Goal: Task Accomplishment & Management: Complete application form

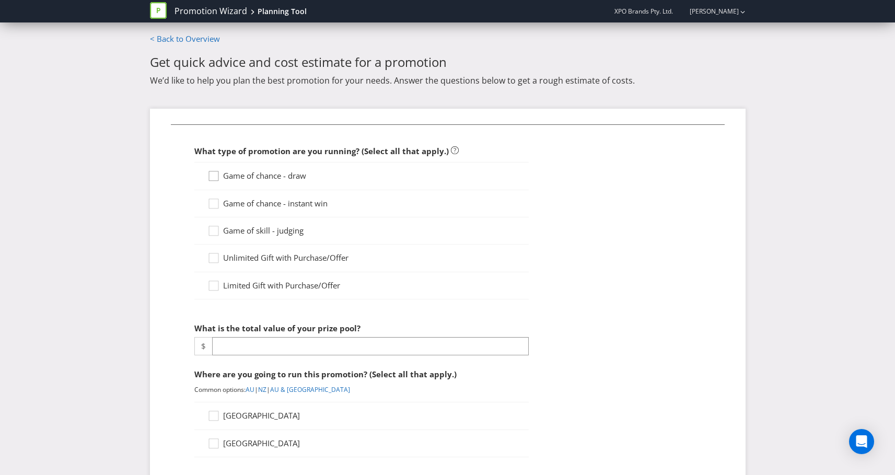
click at [214, 178] on icon at bounding box center [215, 178] width 16 height 16
click at [0, 0] on input "Game of chance - draw" at bounding box center [0, 0] width 0 height 0
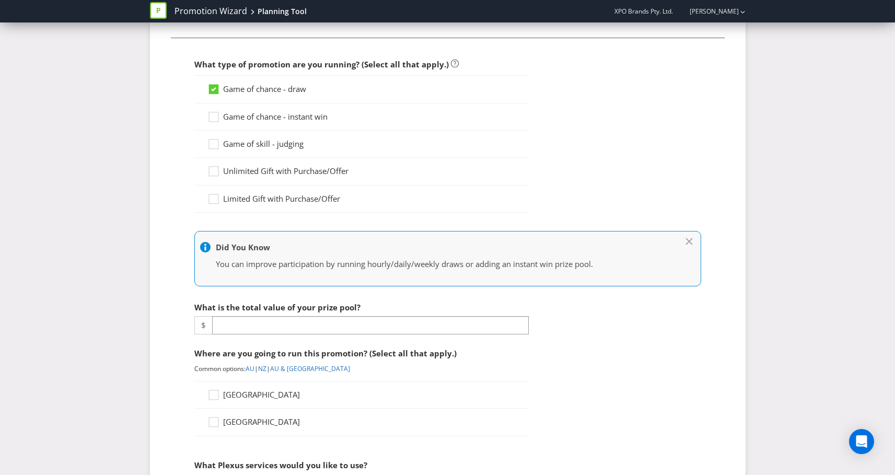
scroll to position [143, 0]
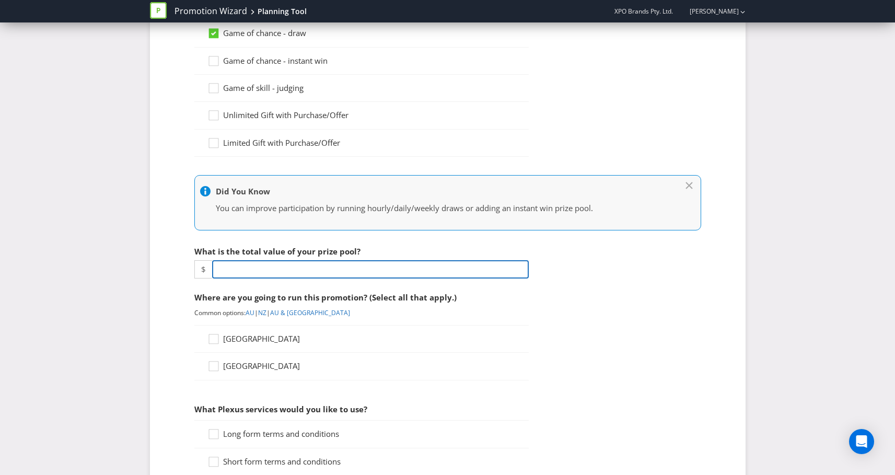
click at [270, 265] on input "number" at bounding box center [370, 269] width 317 height 18
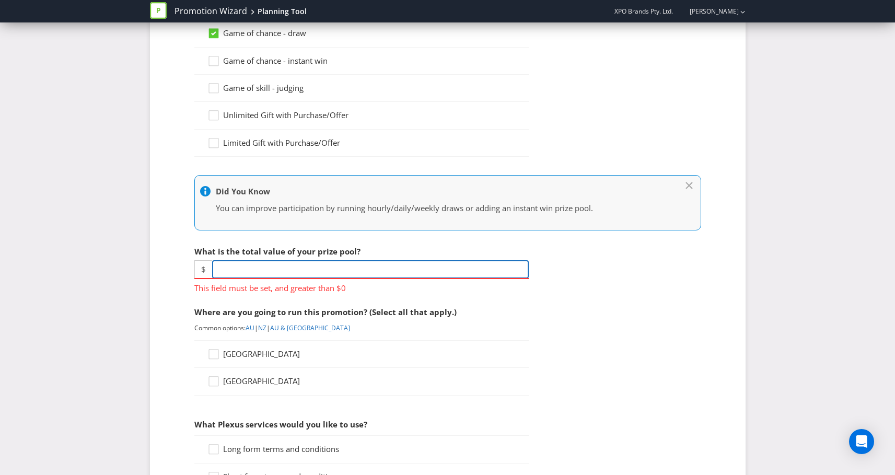
click at [300, 260] on input "number" at bounding box center [370, 269] width 317 height 18
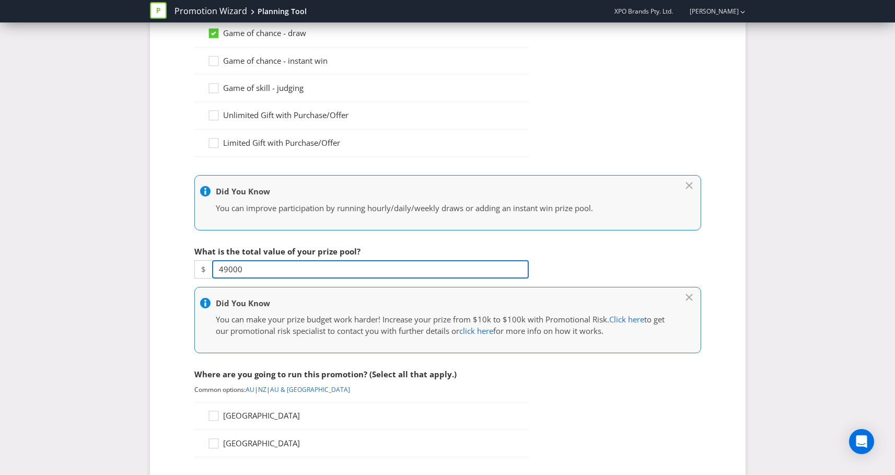
type input "49000"
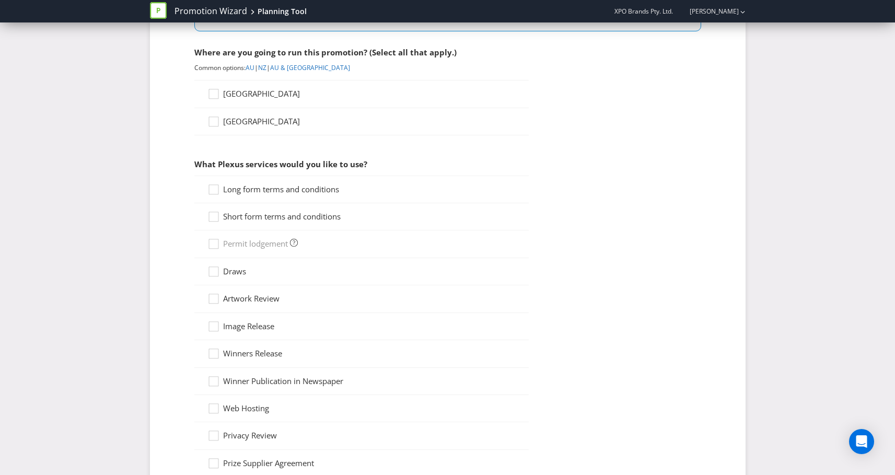
scroll to position [403, 0]
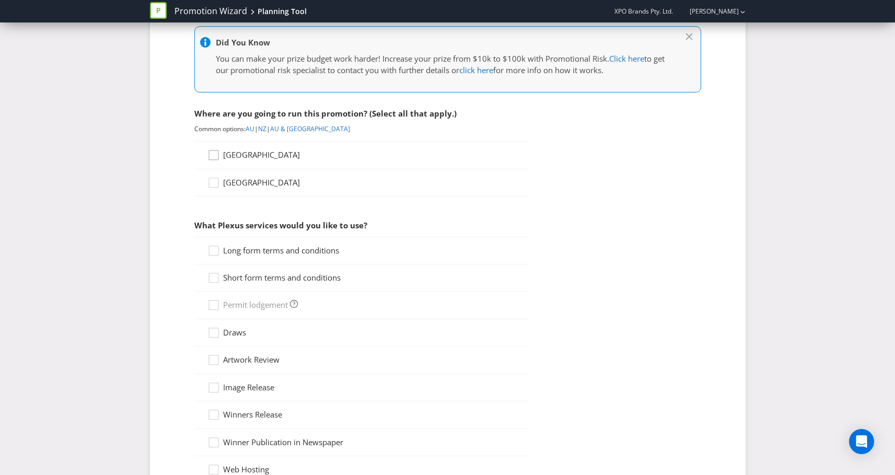
click at [215, 154] on div at bounding box center [213, 151] width 5 height 5
click at [0, 0] on input "[GEOGRAPHIC_DATA]" at bounding box center [0, 0] width 0 height 0
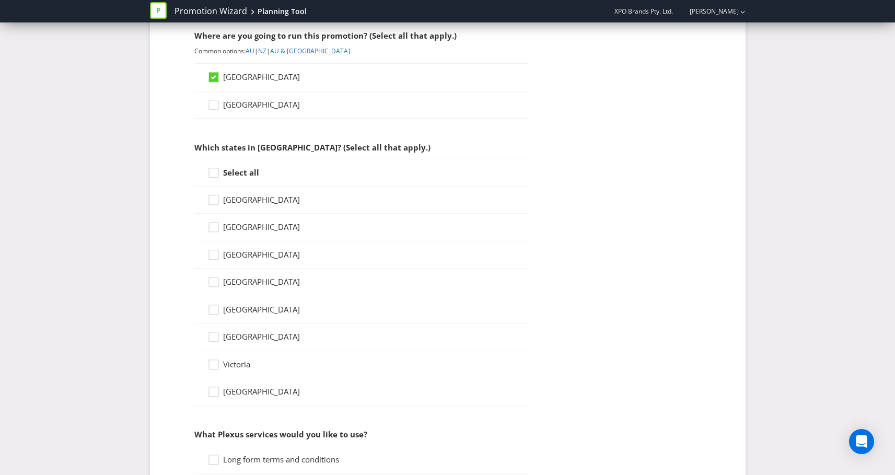
scroll to position [489, 0]
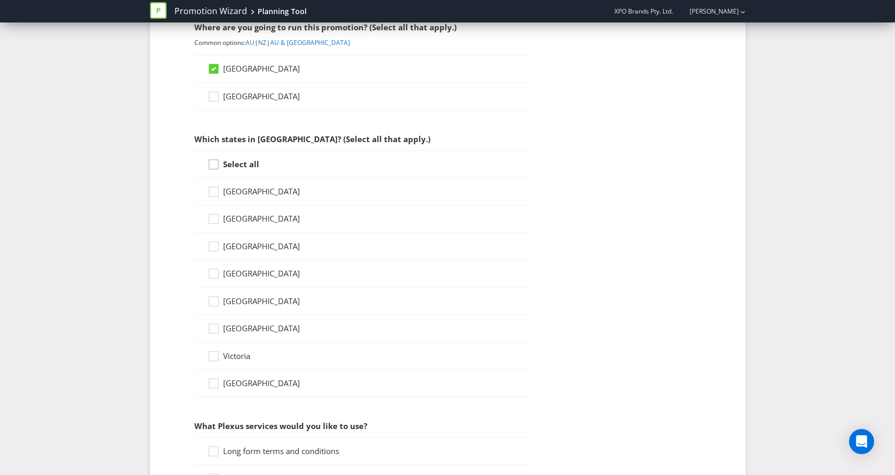
click at [216, 161] on div at bounding box center [213, 160] width 5 height 5
click at [0, 0] on input "Select all" at bounding box center [0, 0] width 0 height 0
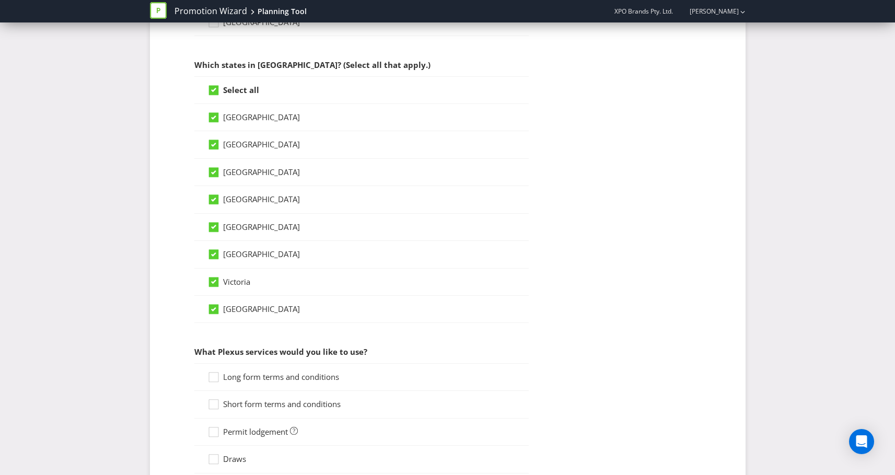
scroll to position [692, 0]
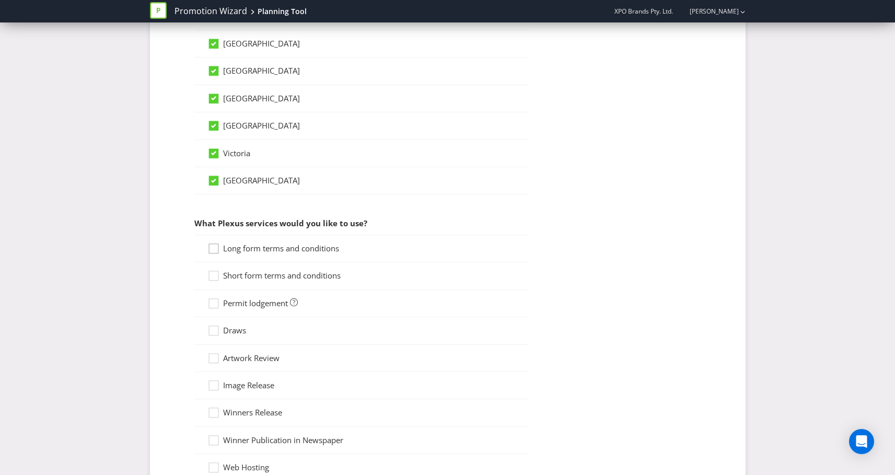
click at [219, 249] on icon at bounding box center [215, 251] width 16 height 16
click at [0, 0] on input "Long form terms and conditions" at bounding box center [0, 0] width 0 height 0
click at [215, 270] on div at bounding box center [213, 272] width 5 height 5
click at [0, 0] on input "Short form terms and conditions" at bounding box center [0, 0] width 0 height 0
click at [217, 303] on icon at bounding box center [215, 306] width 16 height 16
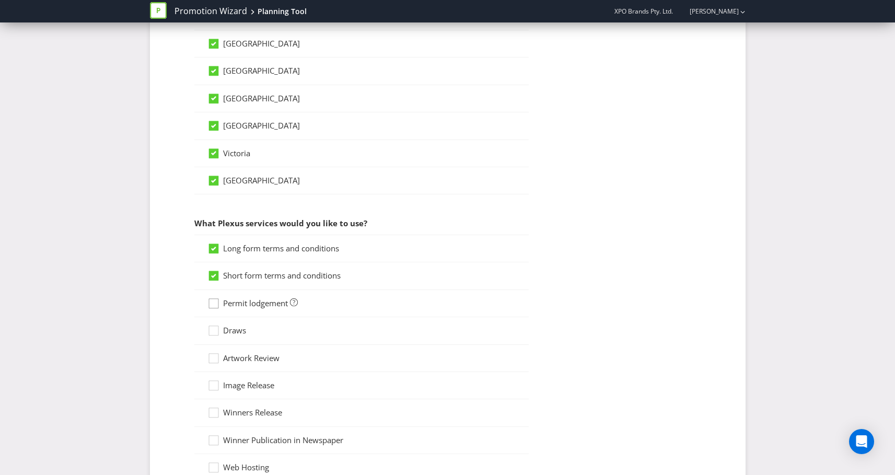
click at [0, 0] on input "Permit lodgement" at bounding box center [0, 0] width 0 height 0
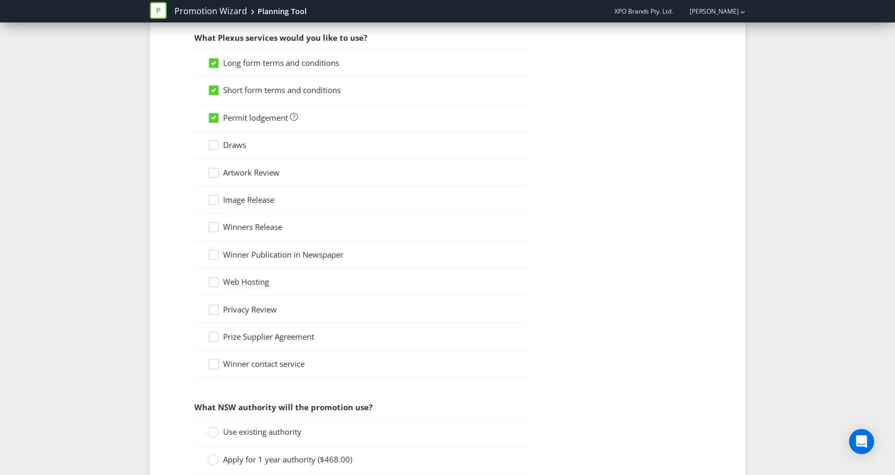
scroll to position [877, 0]
click at [211, 146] on icon at bounding box center [215, 149] width 16 height 16
click at [0, 0] on input "Draws" at bounding box center [0, 0] width 0 height 0
click at [216, 170] on icon at bounding box center [215, 176] width 16 height 16
click at [0, 0] on input "Artwork Review" at bounding box center [0, 0] width 0 height 0
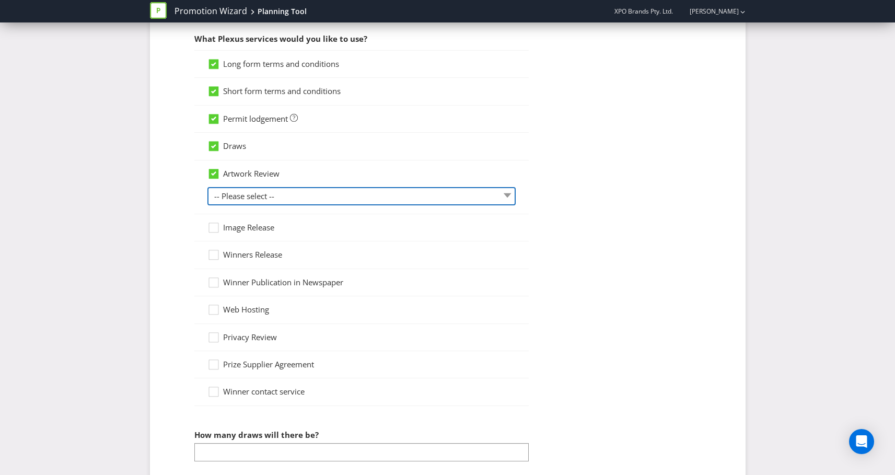
click at [277, 197] on select "-- Please select -- 1 piece 2-4 pieces (provided at same time) 5-7 pieces (prov…" at bounding box center [361, 196] width 308 height 18
select select "MARKETING_REVIEW_1"
click at [207, 187] on select "-- Please select -- 1 piece 2-4 pieces (provided at same time) 5-7 pieces (prov…" at bounding box center [361, 196] width 308 height 18
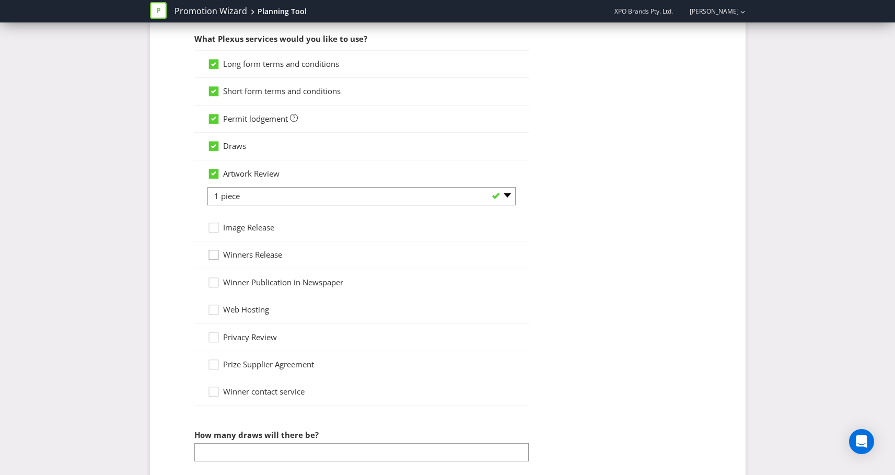
click at [217, 255] on icon at bounding box center [215, 257] width 16 height 16
click at [0, 0] on input "Winners Release" at bounding box center [0, 0] width 0 height 0
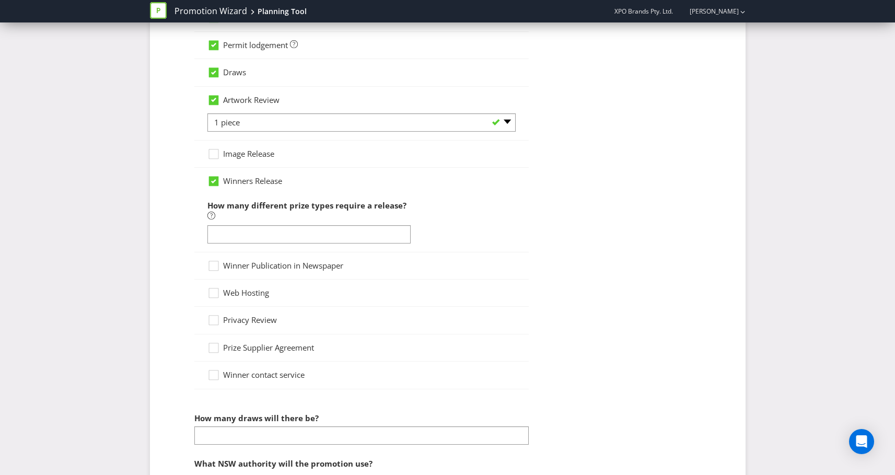
scroll to position [1045, 0]
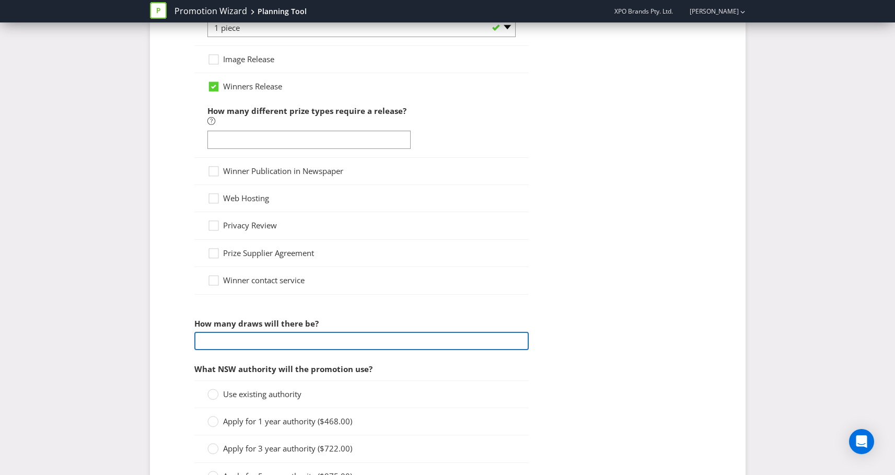
click at [297, 340] on input "number" at bounding box center [361, 341] width 334 height 18
type input "7"
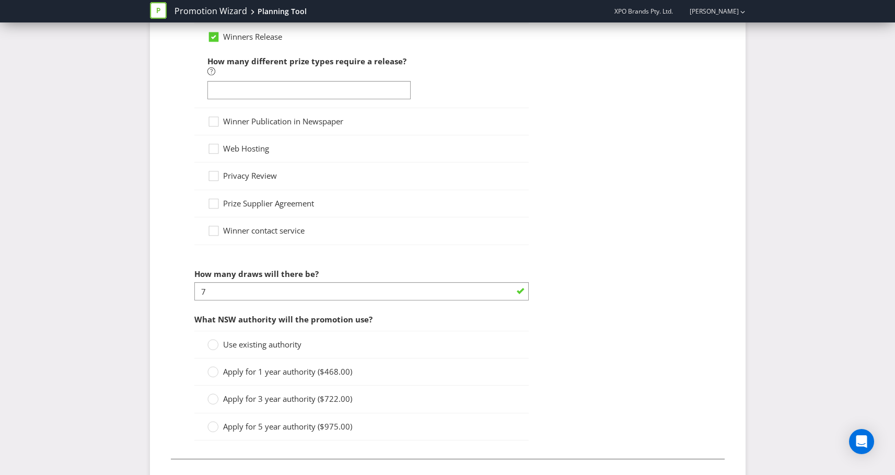
scroll to position [1147, 0]
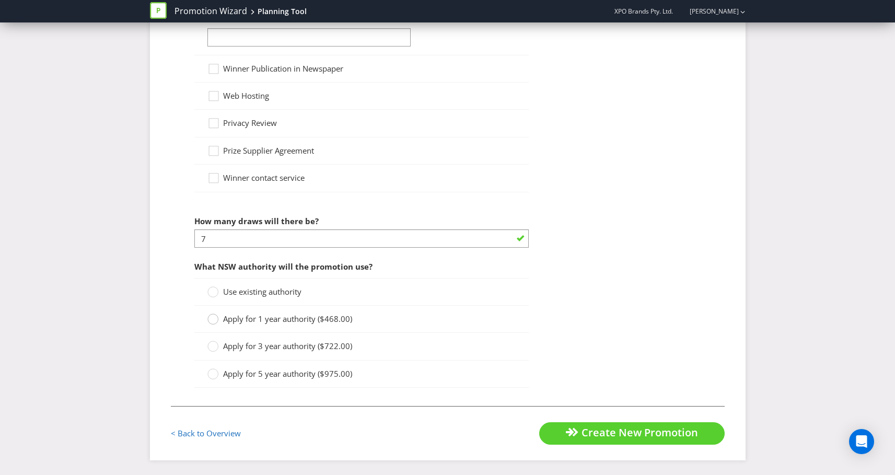
click at [215, 321] on circle at bounding box center [212, 319] width 10 height 10
click at [0, 0] on input "Apply for 1 year authority ($468.00)" at bounding box center [0, 0] width 0 height 0
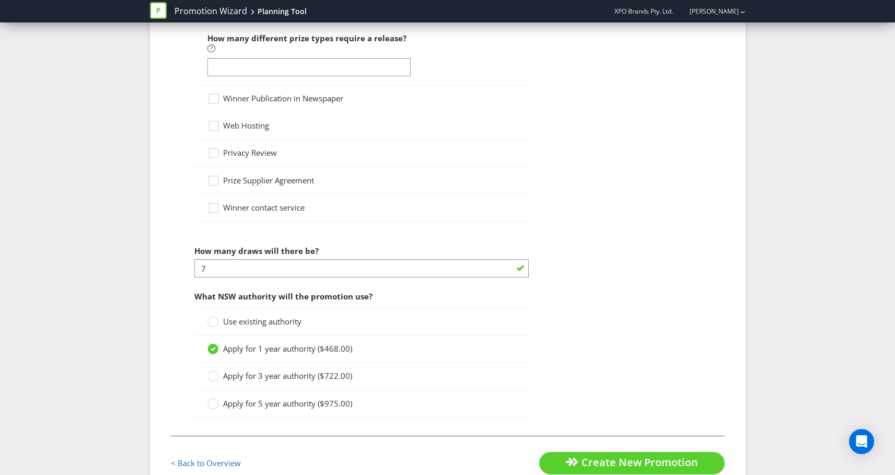
scroll to position [1148, 0]
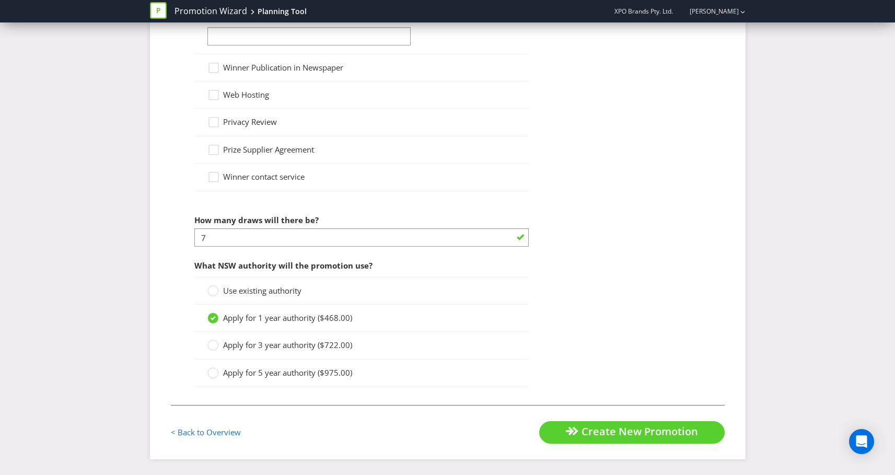
click at [581, 430] on span "Create New Promotion" at bounding box center [639, 431] width 116 height 14
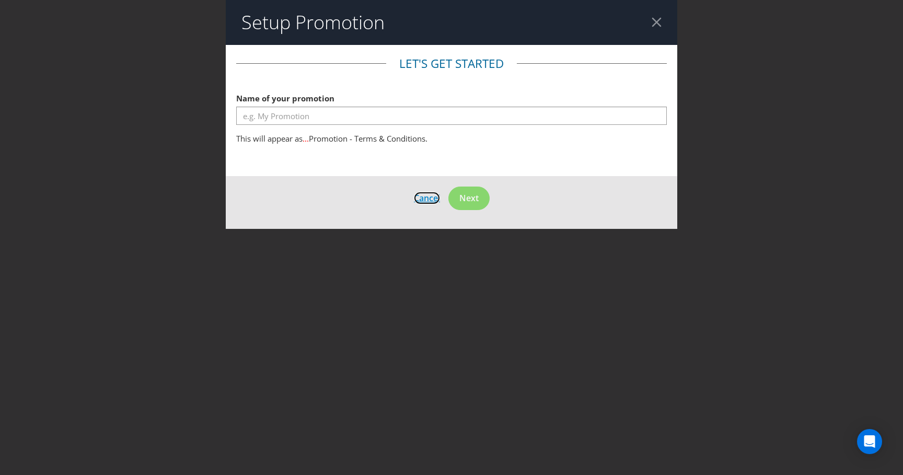
click at [422, 198] on span "Cancel" at bounding box center [427, 197] width 26 height 11
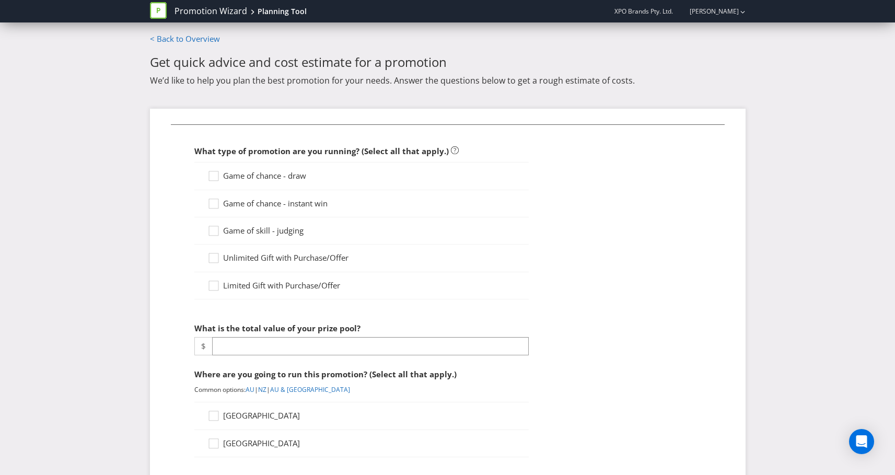
click at [205, 179] on div "Game of chance - draw" at bounding box center [361, 176] width 334 height 28
click at [211, 180] on icon at bounding box center [215, 178] width 16 height 16
click at [0, 0] on input "Game of chance - draw" at bounding box center [0, 0] width 0 height 0
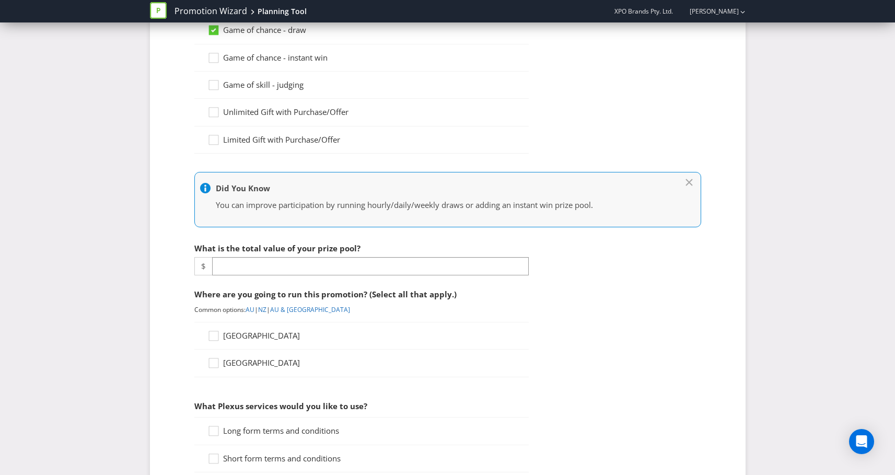
scroll to position [216, 0]
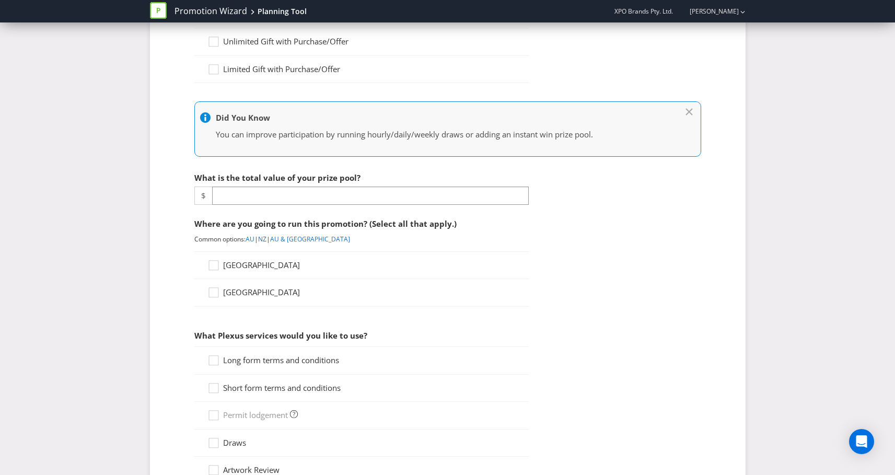
click at [309, 208] on fieldset "What type of promotion are you running? (Select all that apply.) Game of chance…" at bounding box center [448, 301] width 554 height 786
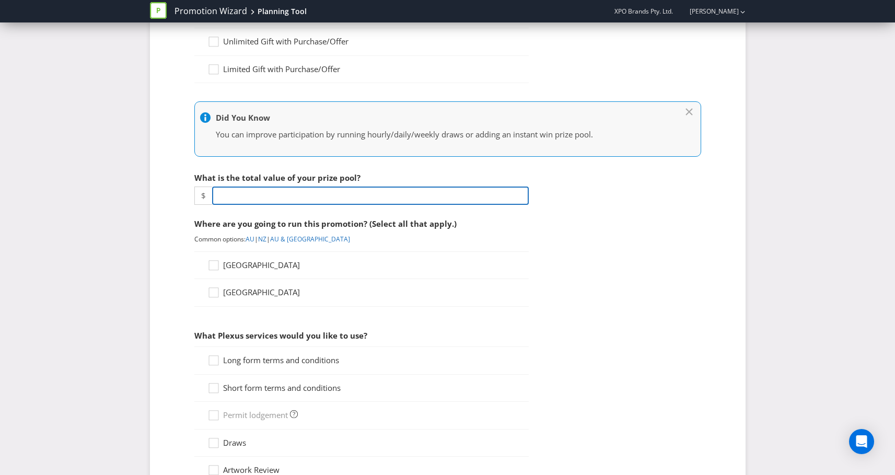
click at [363, 190] on input "number" at bounding box center [370, 195] width 317 height 18
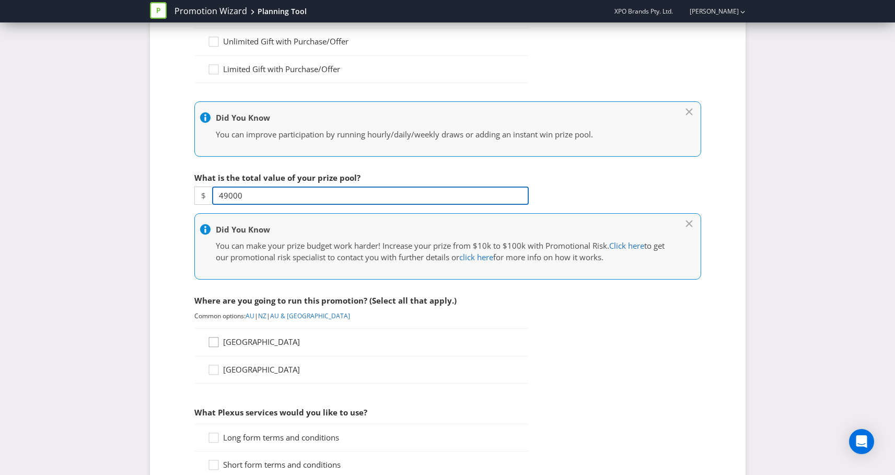
type input "49000"
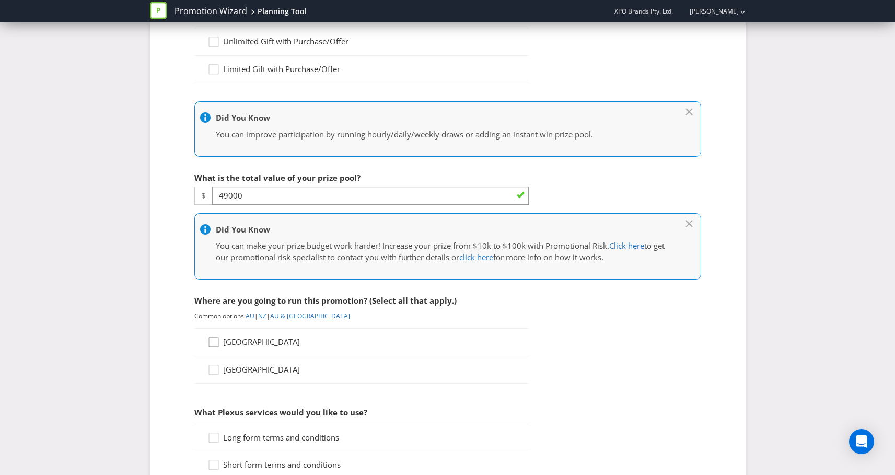
click at [216, 343] on icon at bounding box center [215, 344] width 16 height 16
click at [0, 0] on input "[GEOGRAPHIC_DATA]" at bounding box center [0, 0] width 0 height 0
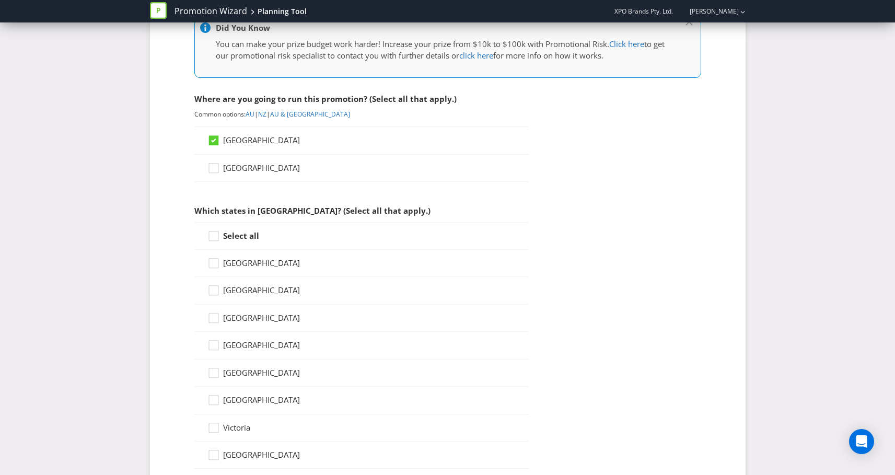
scroll to position [419, 0]
click at [213, 236] on icon at bounding box center [215, 237] width 16 height 16
click at [0, 0] on input "Select all" at bounding box center [0, 0] width 0 height 0
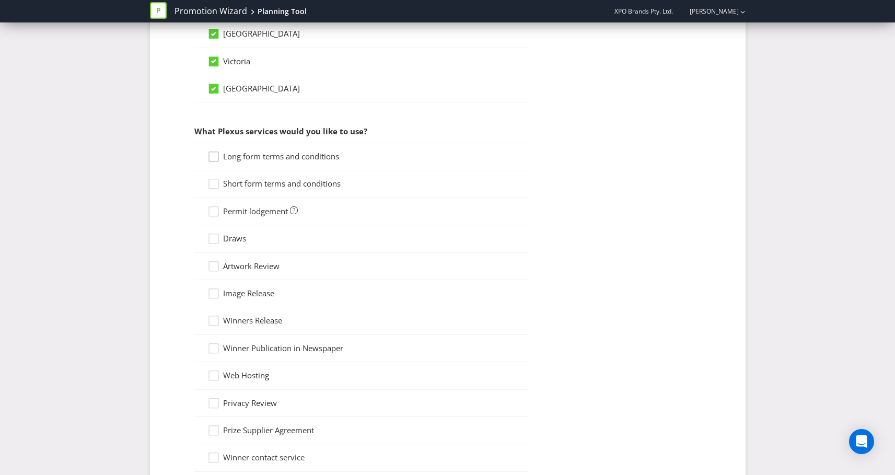
click at [216, 157] on icon at bounding box center [215, 159] width 16 height 16
click at [0, 0] on input "Long form terms and conditions" at bounding box center [0, 0] width 0 height 0
click at [212, 180] on div at bounding box center [213, 180] width 5 height 5
click at [0, 0] on input "Short form terms and conditions" at bounding box center [0, 0] width 0 height 0
click at [212, 210] on div at bounding box center [213, 207] width 5 height 5
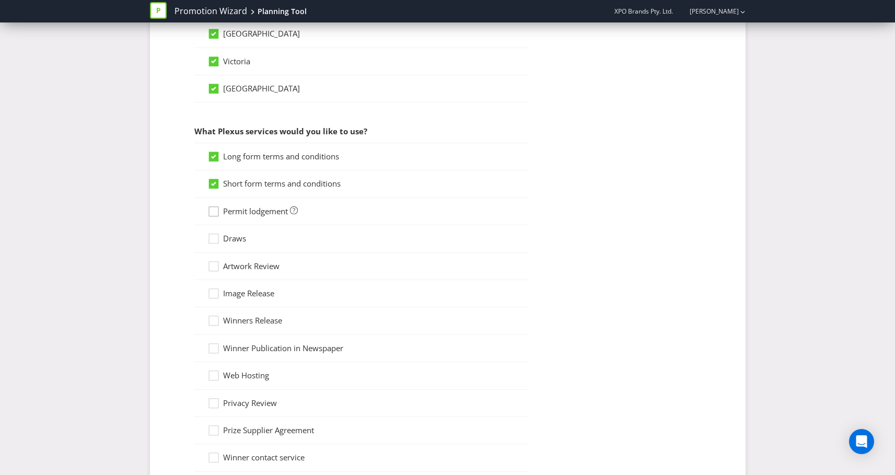
click at [0, 0] on input "Permit lodgement" at bounding box center [0, 0] width 0 height 0
click at [216, 239] on icon at bounding box center [215, 241] width 16 height 16
click at [0, 0] on input "Draws" at bounding box center [0, 0] width 0 height 0
click at [216, 265] on icon at bounding box center [215, 269] width 16 height 16
click at [0, 0] on input "Artwork Review" at bounding box center [0, 0] width 0 height 0
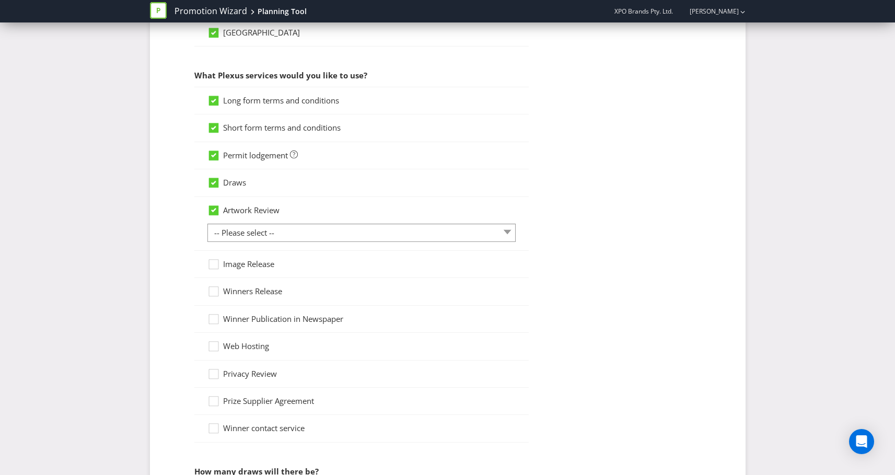
scroll to position [857, 0]
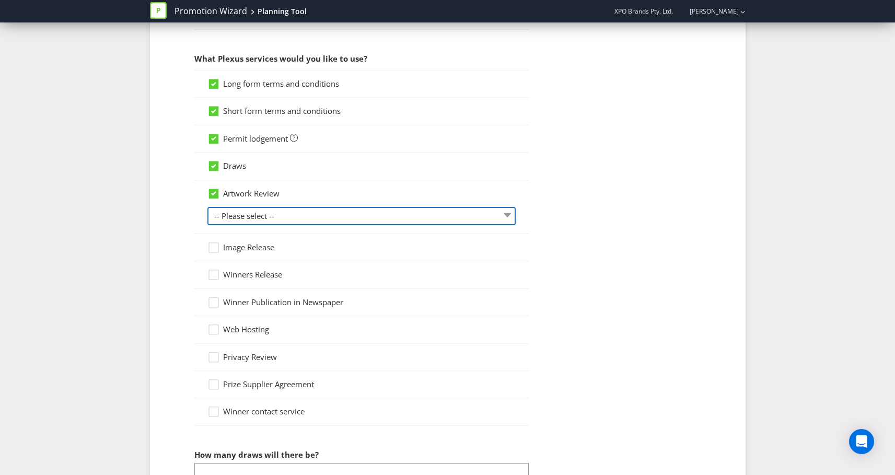
click at [269, 217] on select "-- Please select -- 1 piece 2-4 pieces (provided at same time) 5-7 pieces (prov…" at bounding box center [361, 216] width 308 height 18
select select "MARKETING_REVIEW_1"
click at [207, 207] on select "-- Please select -- 1 piece 2-4 pieces (provided at same time) 5-7 pieces (prov…" at bounding box center [361, 216] width 308 height 18
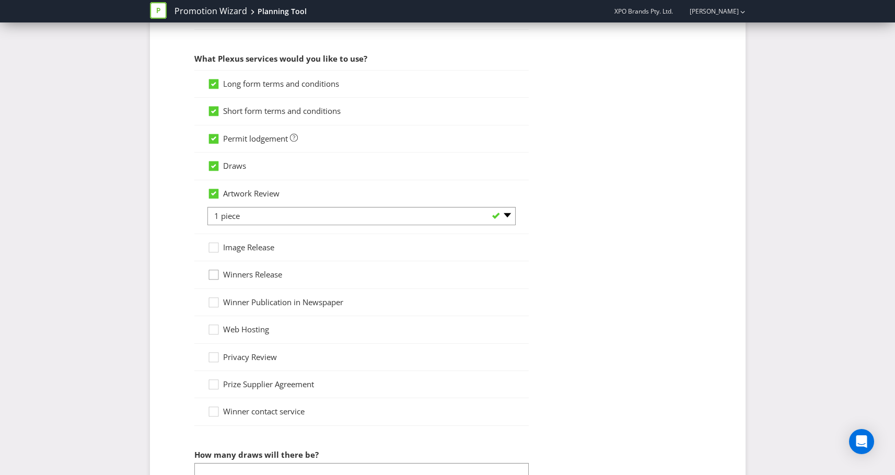
click at [214, 273] on div at bounding box center [213, 270] width 5 height 5
click at [0, 0] on input "Winners Release" at bounding box center [0, 0] width 0 height 0
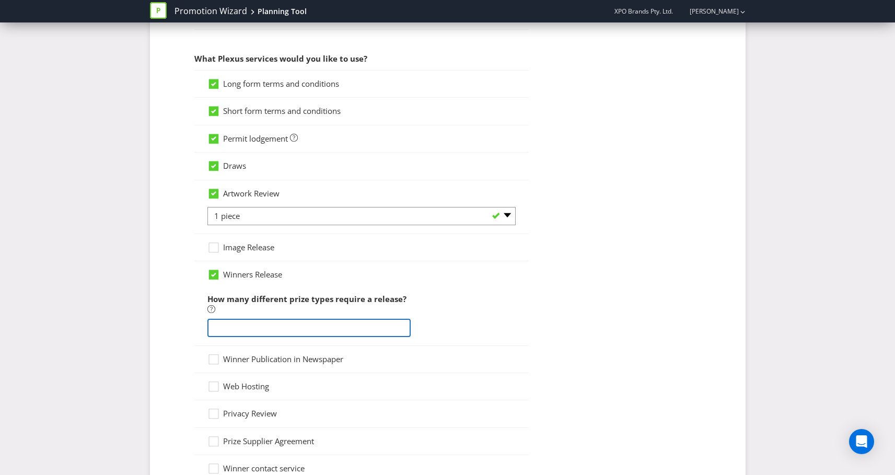
drag, startPoint x: 287, startPoint y: 323, endPoint x: 294, endPoint y: 324, distance: 6.3
click at [288, 323] on input "number" at bounding box center [309, 328] width 204 height 18
type input "3"
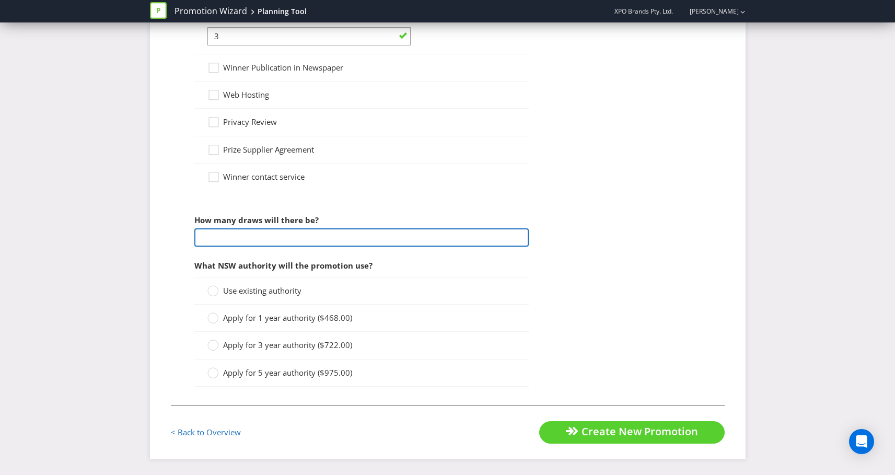
click at [307, 238] on input "number" at bounding box center [361, 237] width 334 height 18
type input "7"
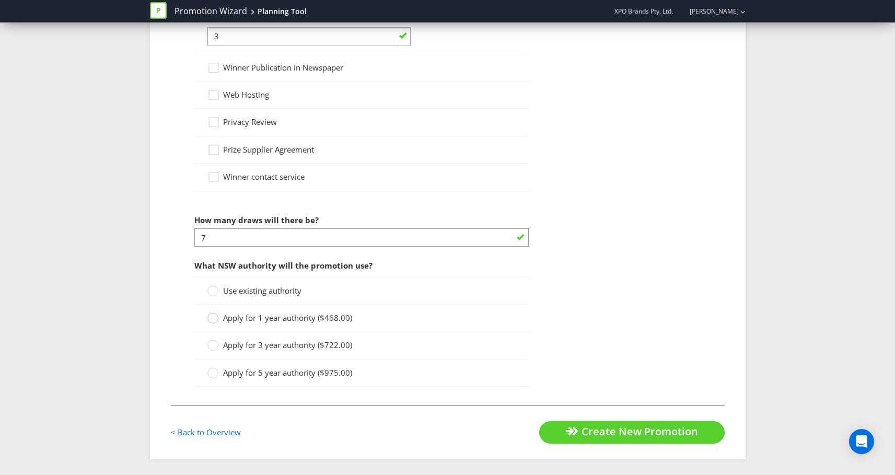
click at [215, 323] on icon at bounding box center [212, 317] width 11 height 11
click at [0, 0] on input "Apply for 1 year authority ($468.00)" at bounding box center [0, 0] width 0 height 0
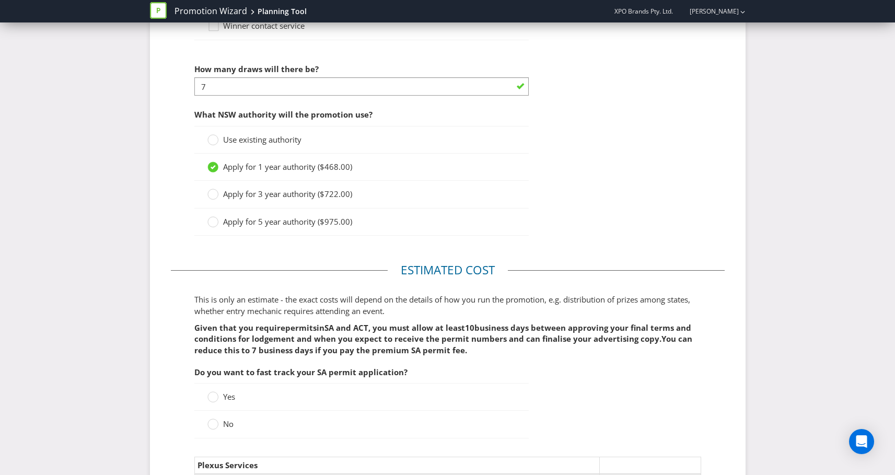
scroll to position [950, 0]
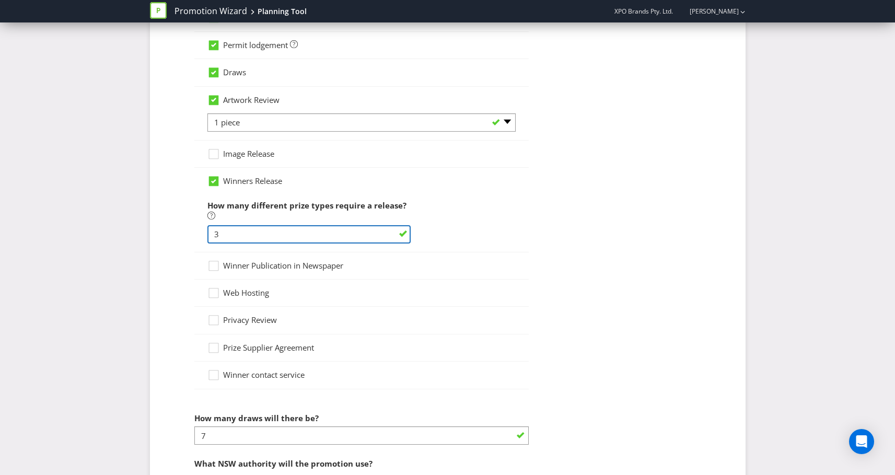
click at [237, 236] on input "3" at bounding box center [309, 234] width 204 height 18
type input "1"
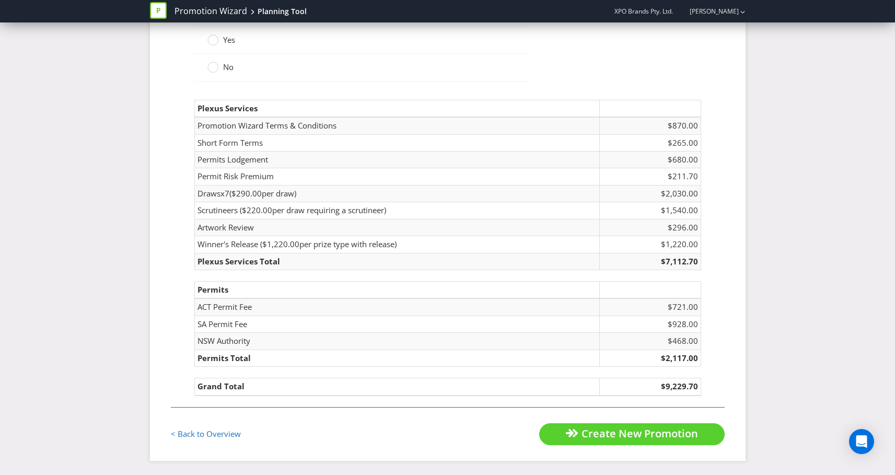
scroll to position [1657, 0]
